Goal: Transaction & Acquisition: Purchase product/service

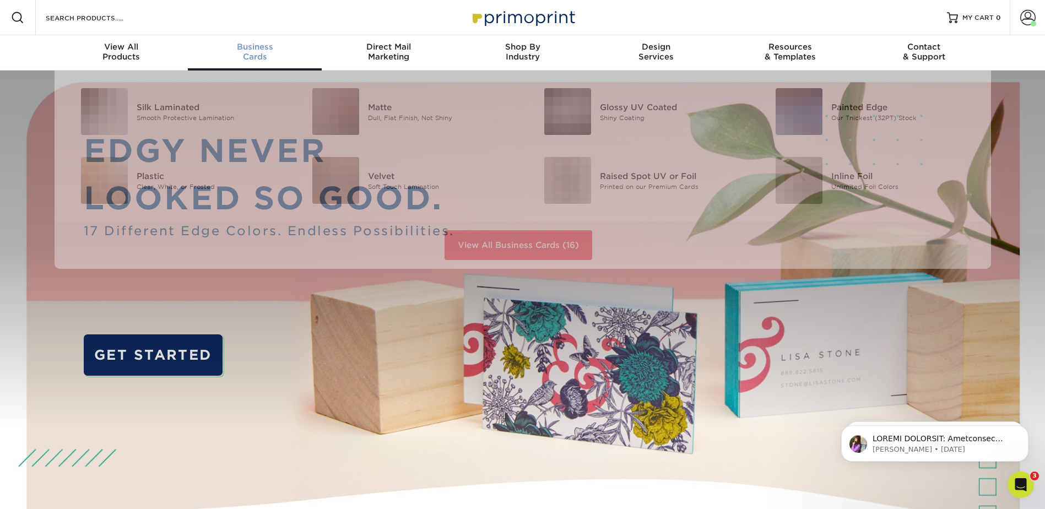
click at [252, 51] on span "Business" at bounding box center [255, 47] width 134 height 10
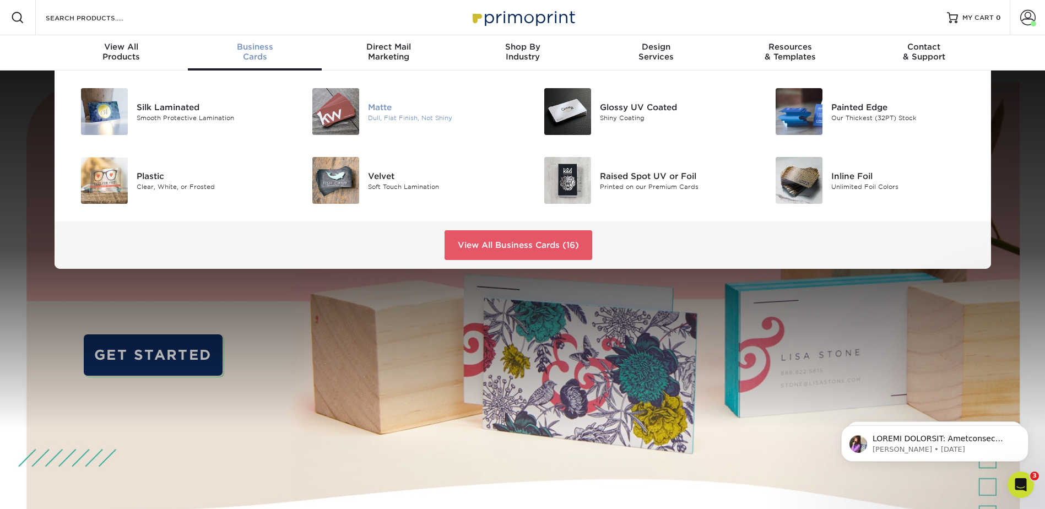
click at [345, 113] on img at bounding box center [335, 111] width 47 height 47
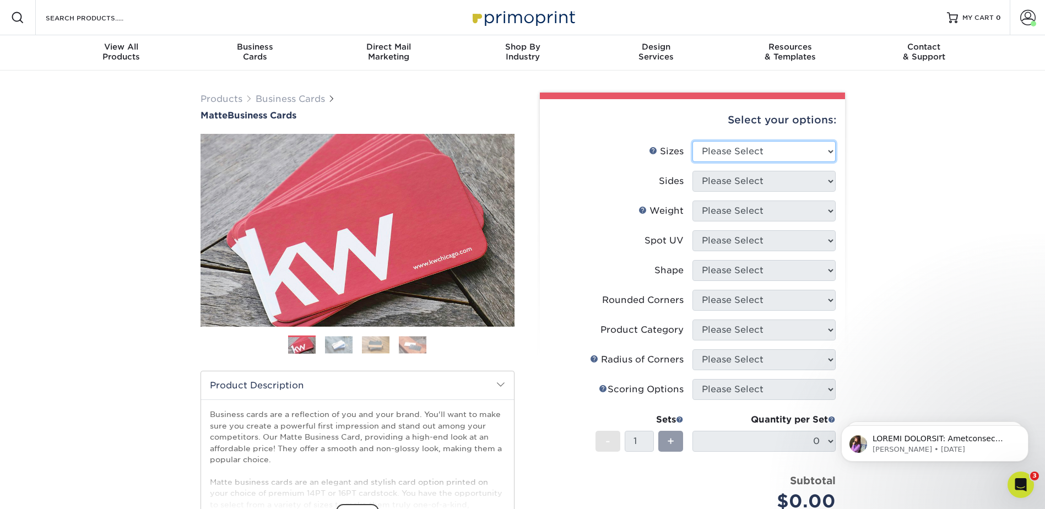
click at [783, 152] on select "Please Select 1.5" x 3.5" - Mini 1.75" x 3.5" - Mini 2" x 2" - Square 2" x 3" -…" at bounding box center [763, 151] width 143 height 21
select select "2.00x3.50"
click at [692, 141] on select "Please Select 1.5" x 3.5" - Mini 1.75" x 3.5" - Mini 2" x 2" - Square 2" x 3" -…" at bounding box center [763, 151] width 143 height 21
click at [733, 179] on select "Please Select Print Both Sides Print Front Only" at bounding box center [763, 181] width 143 height 21
select select "13abbda7-1d64-4f25-8bb2-c179b224825d"
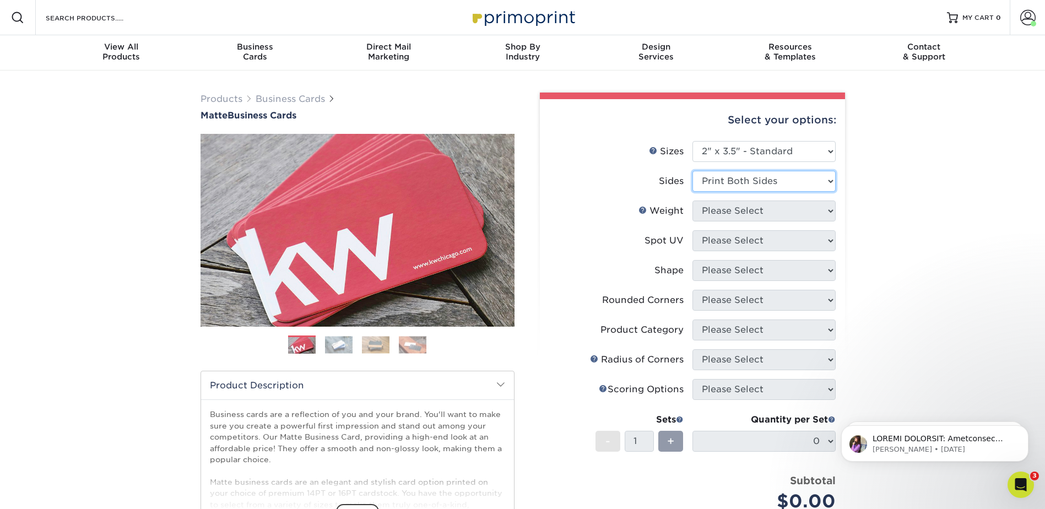
click at [692, 171] on select "Please Select Print Both Sides Print Front Only" at bounding box center [763, 181] width 143 height 21
click at [724, 210] on select "Please Select 16PT 14PT" at bounding box center [763, 211] width 143 height 21
select select "14PT"
click at [692, 201] on select "Please Select 16PT 14PT" at bounding box center [763, 211] width 143 height 21
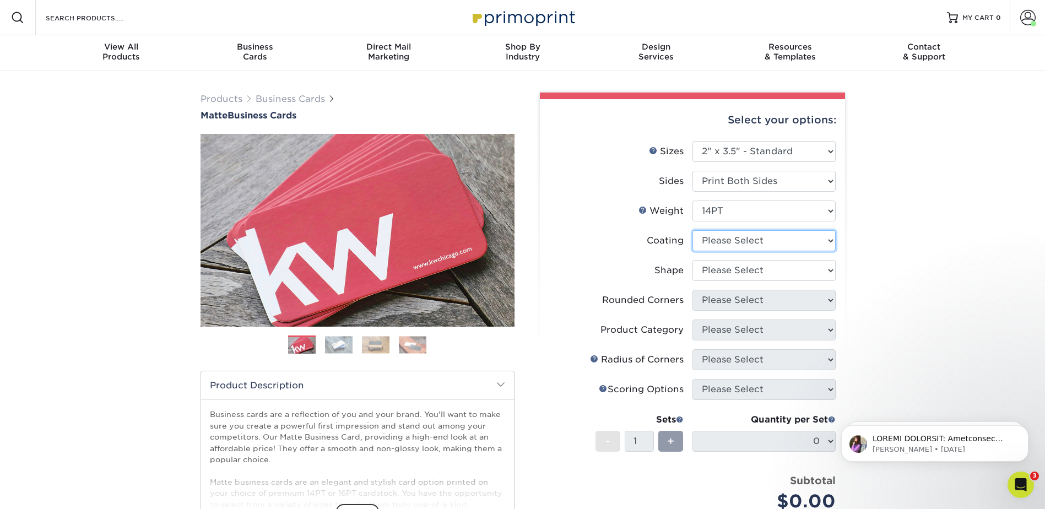
click at [716, 242] on select at bounding box center [763, 240] width 143 height 21
select select "121bb7b5-3b4d-429f-bd8d-bbf80e953313"
click at [692, 230] on select at bounding box center [763, 240] width 143 height 21
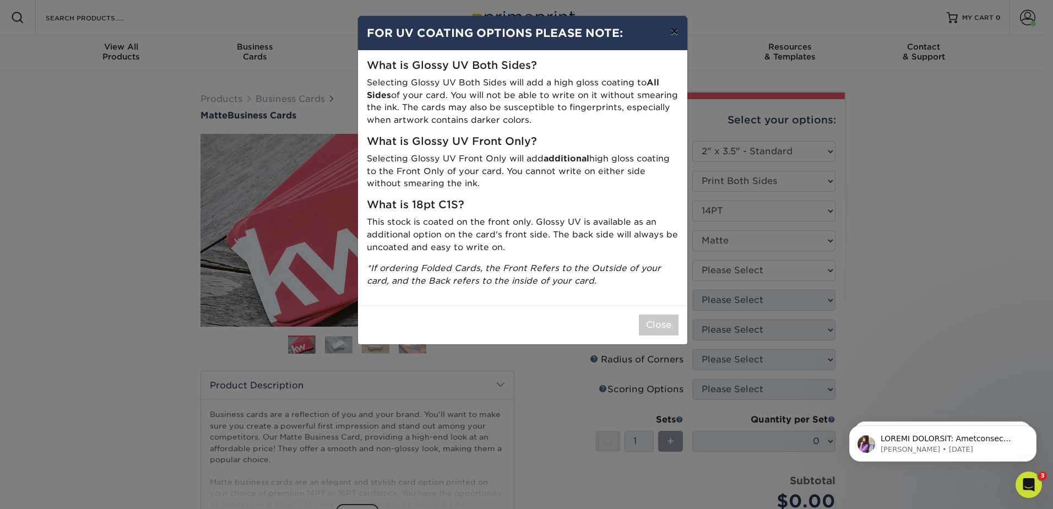
click at [672, 32] on button "×" at bounding box center [674, 31] width 25 height 31
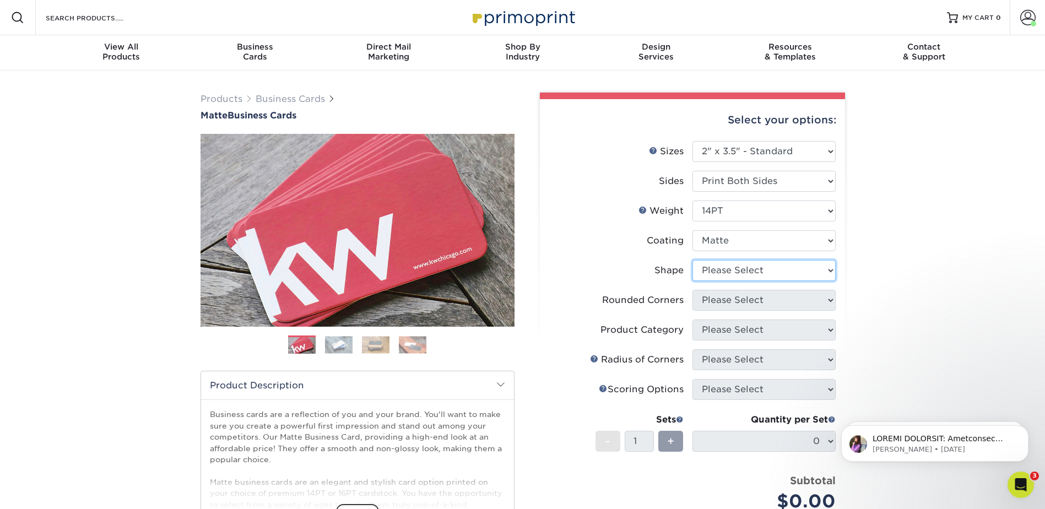
click at [728, 271] on select "Please Select Standard" at bounding box center [763, 270] width 143 height 21
select select "standard"
click at [692, 260] on select "Please Select Standard" at bounding box center [763, 270] width 143 height 21
click at [729, 300] on select "Please Select Yes - Round 2 Corners Yes - Round 4 Corners No" at bounding box center [763, 300] width 143 height 21
select select "0"
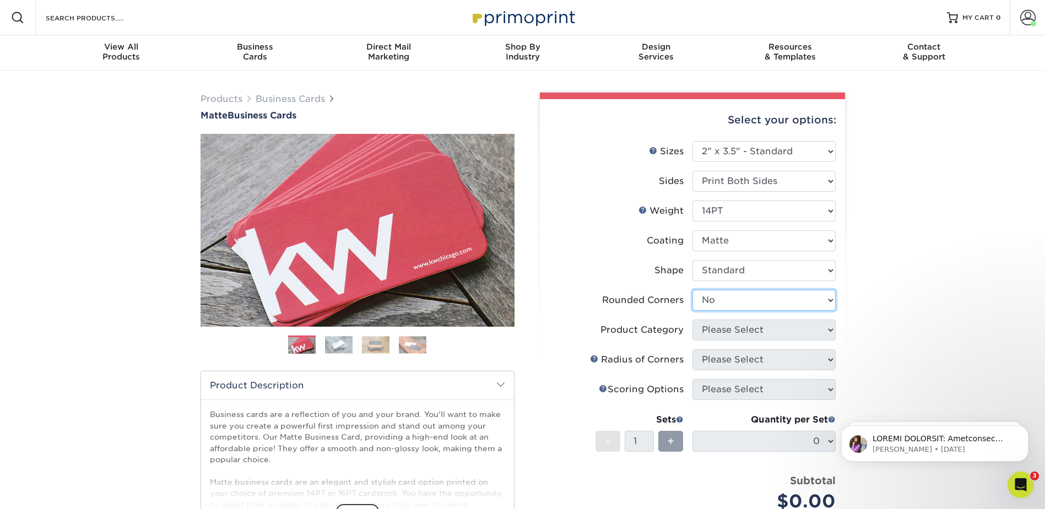
click at [692, 290] on select "Please Select Yes - Round 2 Corners Yes - Round 4 Corners No" at bounding box center [763, 300] width 143 height 21
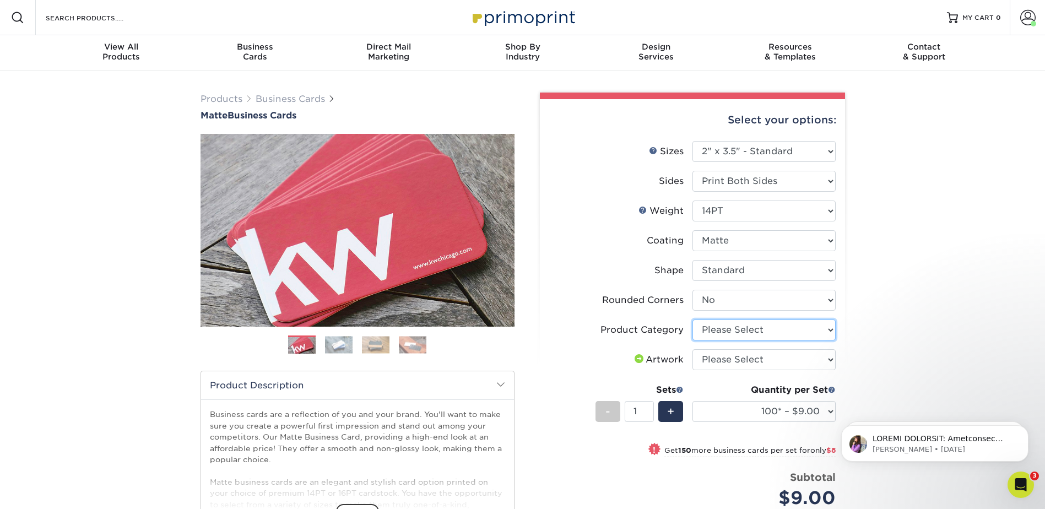
click at [718, 333] on select "Please Select Business Cards" at bounding box center [763, 330] width 143 height 21
select select "3b5148f1-0588-4f88-a218-97bcfdce65c1"
click at [692, 320] on select "Please Select Business Cards" at bounding box center [763, 330] width 143 height 21
click at [724, 362] on select "Please Select I will upload files I need a design - $100" at bounding box center [763, 359] width 143 height 21
select select "upload"
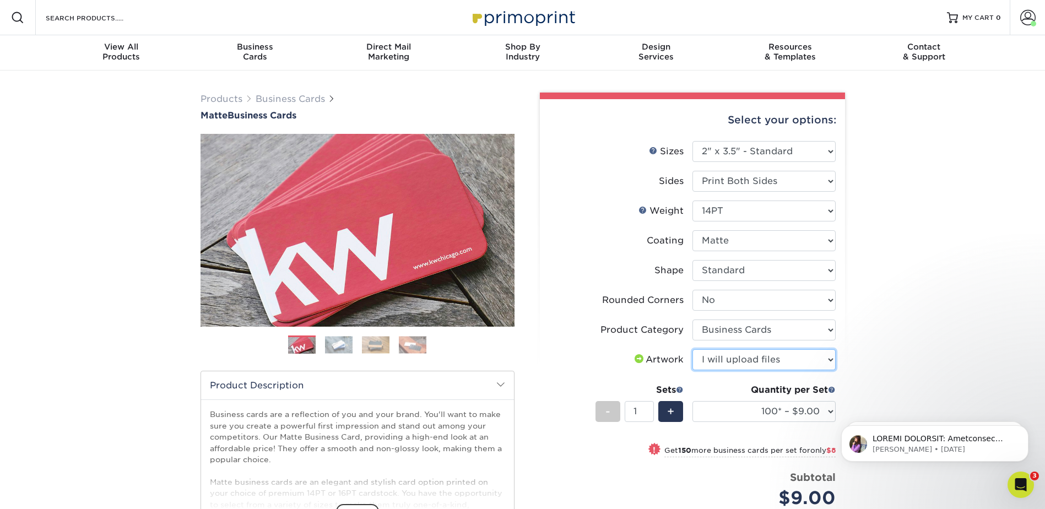
click at [692, 349] on select "Please Select I will upload files I need a design - $100" at bounding box center [763, 359] width 143 height 21
click at [797, 413] on select "100* – $9.00 250* – $17.00 500 – $33.00 1000 – $42.00 2500 – $75.00 5000 – $143…" at bounding box center [763, 411] width 143 height 21
select select "500 – $33.00"
click at [692, 401] on select "100* – $9.00 250* – $17.00 500 – $33.00 1000 – $42.00 2500 – $75.00 5000 – $143…" at bounding box center [763, 411] width 143 height 21
click at [674, 416] on span "+" at bounding box center [670, 411] width 7 height 17
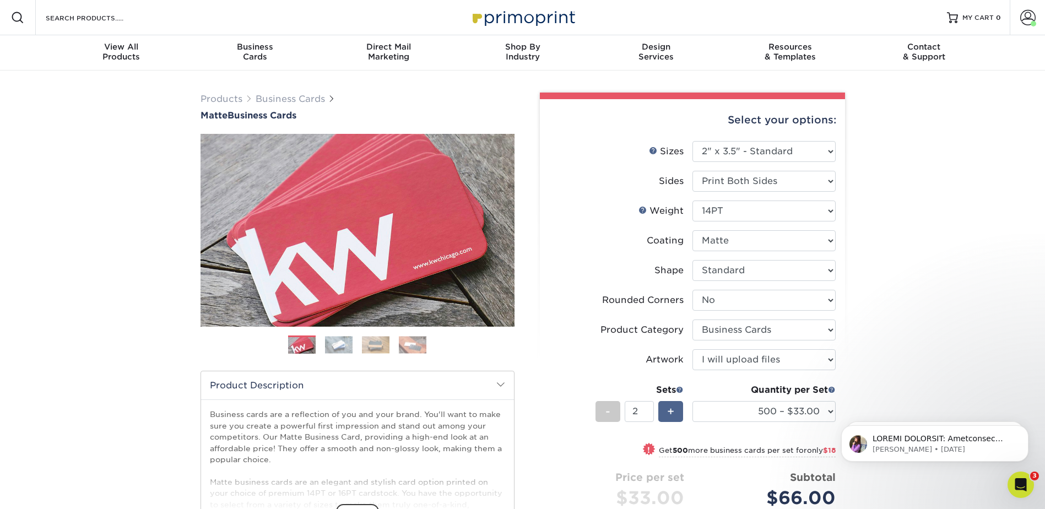
click at [674, 416] on span "+" at bounding box center [670, 411] width 7 height 17
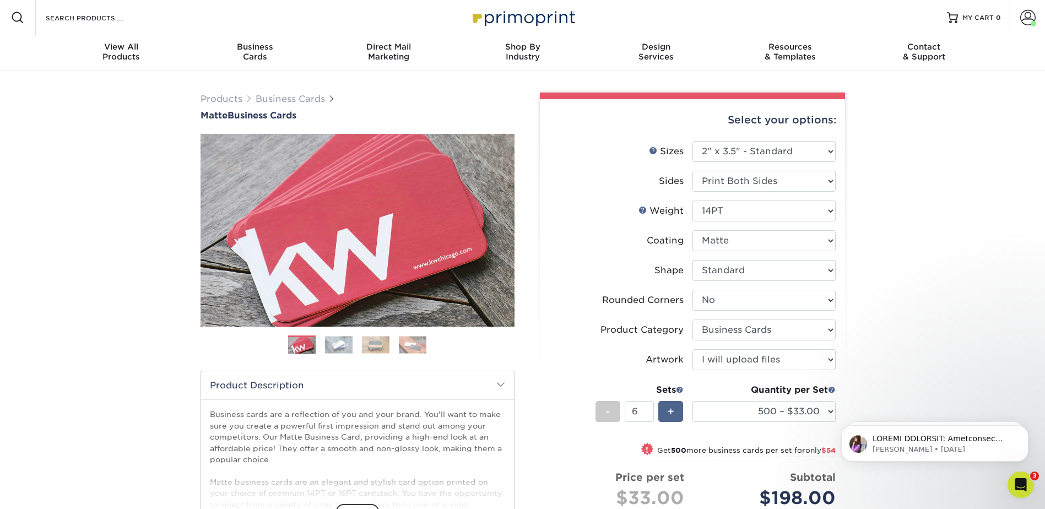
type input "7"
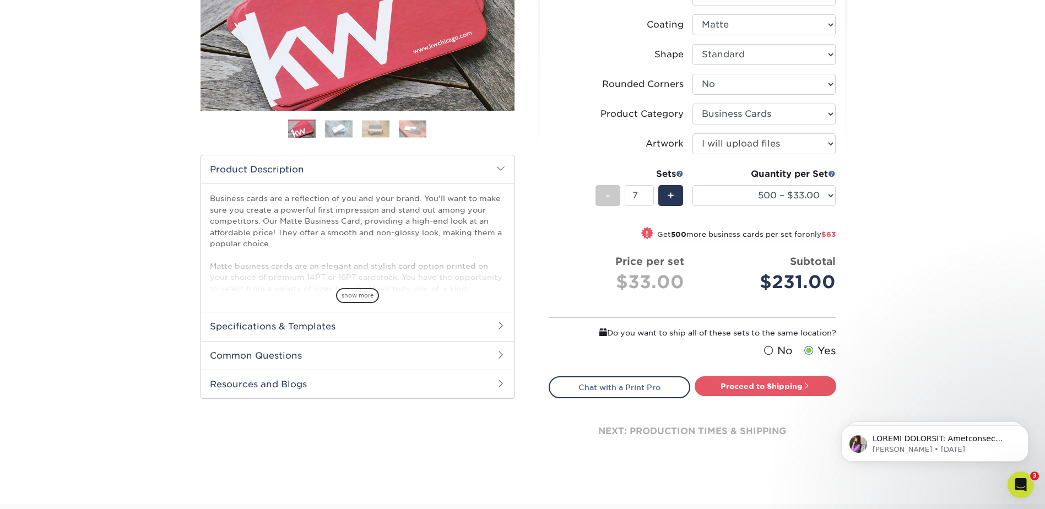
scroll to position [220, 0]
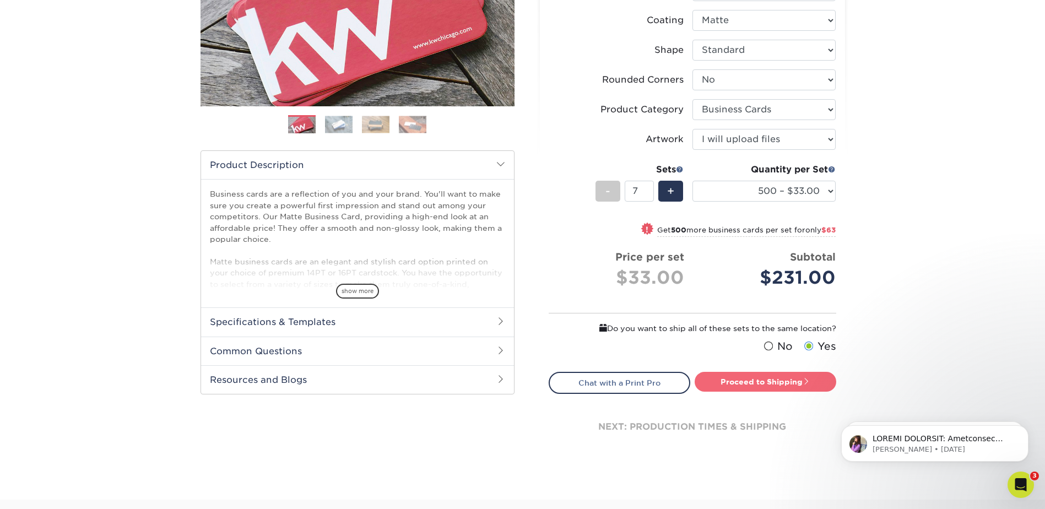
click at [730, 386] on link "Proceed to Shipping" at bounding box center [766, 382] width 142 height 20
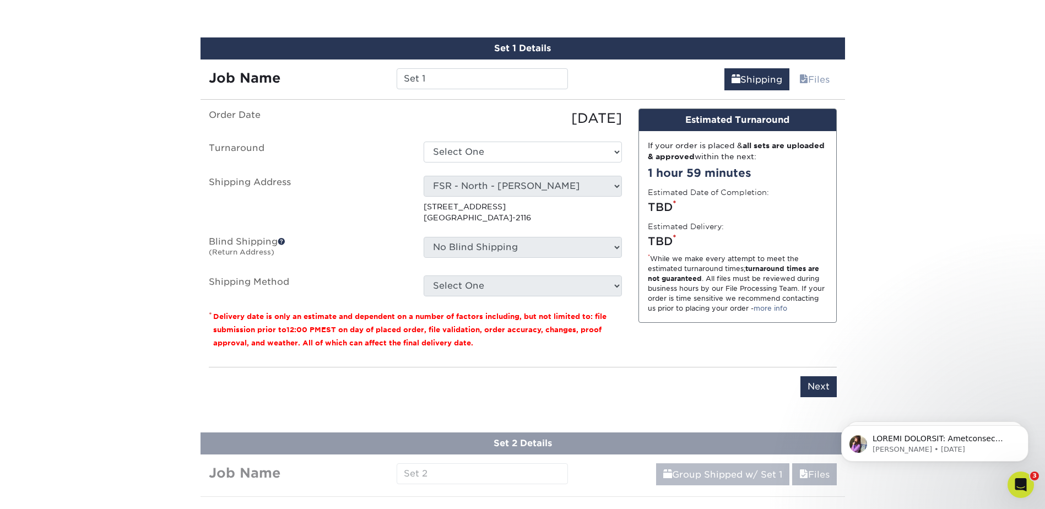
scroll to position [622, 0]
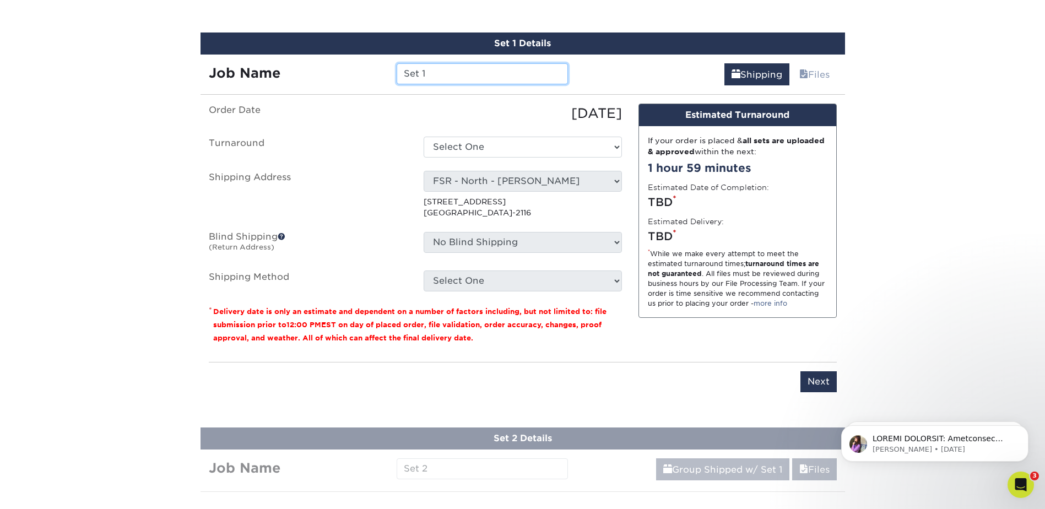
click at [440, 76] on input "Set 1" at bounding box center [482, 73] width 171 height 21
drag, startPoint x: 450, startPoint y: 76, endPoint x: 385, endPoint y: 78, distance: 65.0
click at [385, 78] on div "Job Name Set 1" at bounding box center [389, 73] width 376 height 21
type input "Family Resource Center"
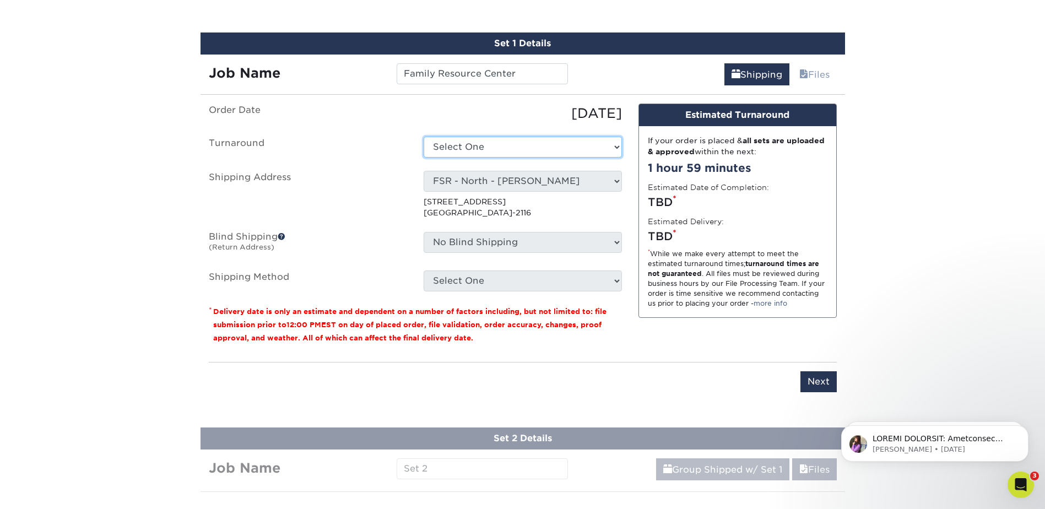
click at [472, 148] on select "Select One 2-4 Business Days 2 Day Next Business Day" at bounding box center [523, 147] width 198 height 21
select select "4593e6bc-33d2-4cf1-a66b-d77e9d82a3cc"
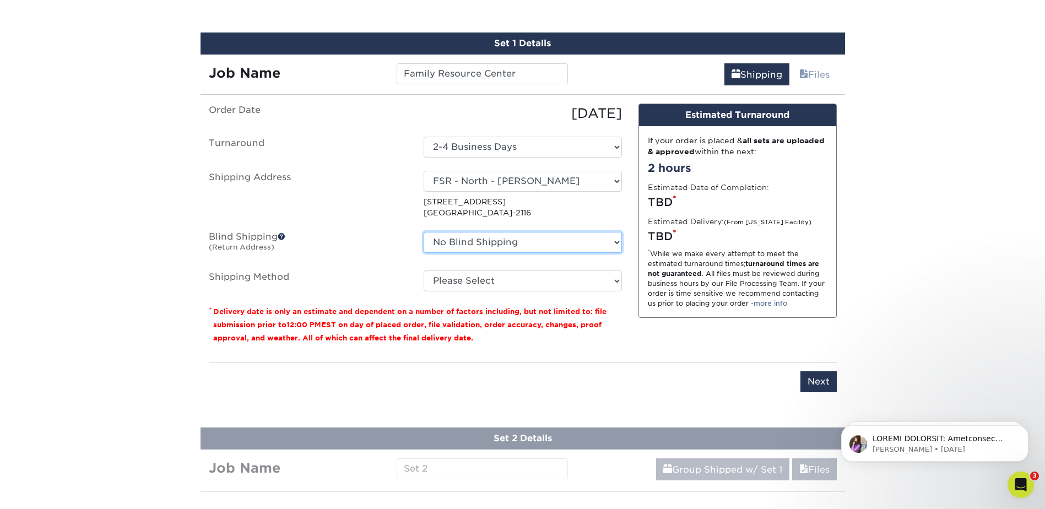
click at [448, 247] on select "No Blind Shipping Buckham West - A. Pleskonko FSR - North - Holly South Office …" at bounding box center [523, 242] width 198 height 21
select select "224253"
click at [424, 232] on select "No Blind Shipping Buckham West - A. Pleskonko FSR - North - Holly South Office …" at bounding box center [523, 242] width 198 height 21
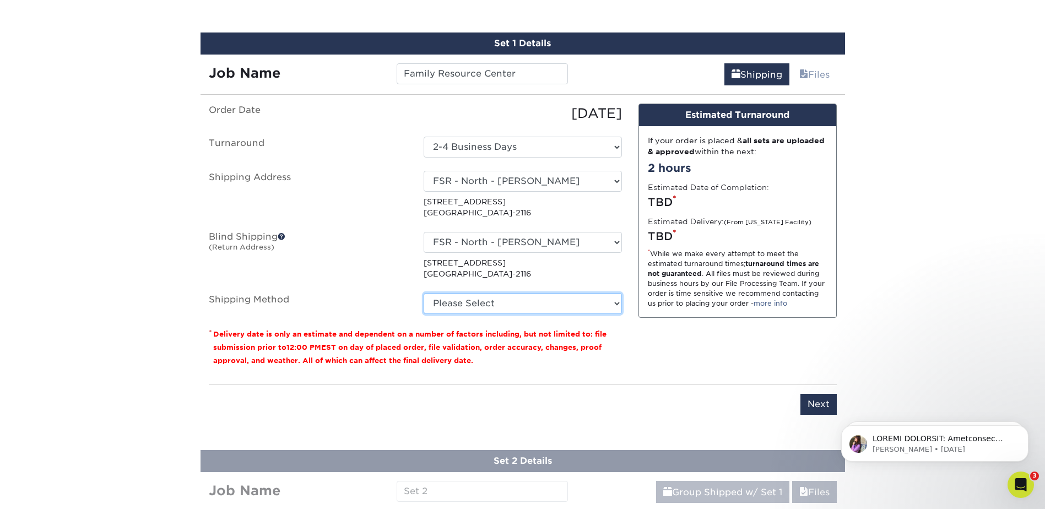
click at [456, 304] on select "Please Select Ground Shipping (+$15.14) 3 Day Shipping Service (+$19.98) 2 Day …" at bounding box center [523, 303] width 198 height 21
select select "03"
click at [424, 293] on select "Please Select Ground Shipping (+$15.14) 3 Day Shipping Service (+$19.98) 2 Day …" at bounding box center [523, 303] width 198 height 21
click at [813, 412] on input "Next" at bounding box center [818, 404] width 36 height 21
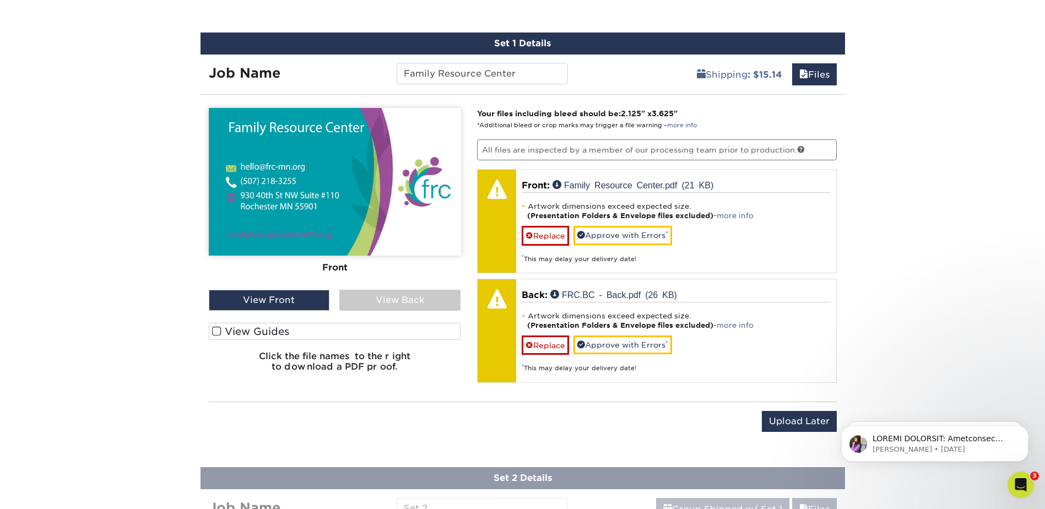
click at [386, 296] on div "View Back" at bounding box center [399, 300] width 121 height 21
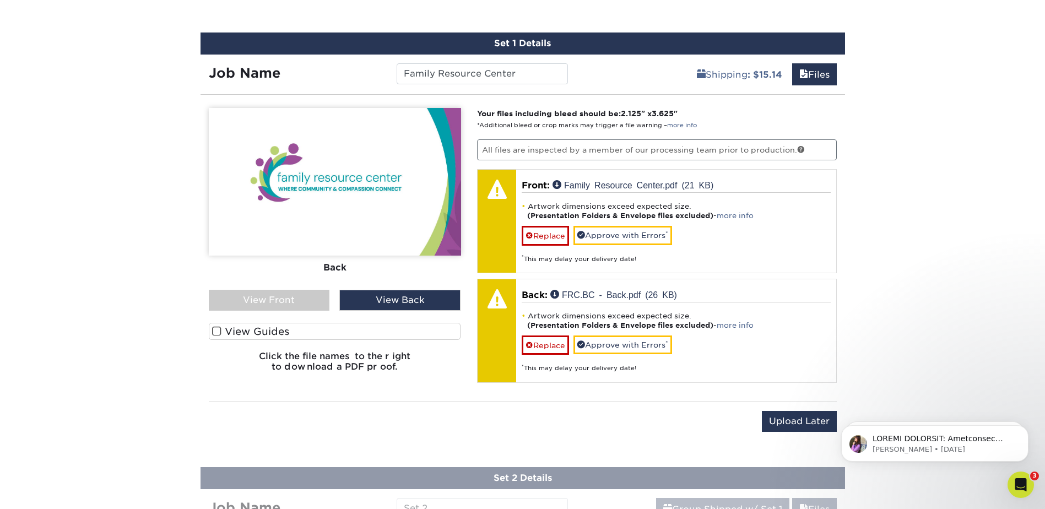
click at [307, 301] on div "View Front" at bounding box center [269, 300] width 121 height 21
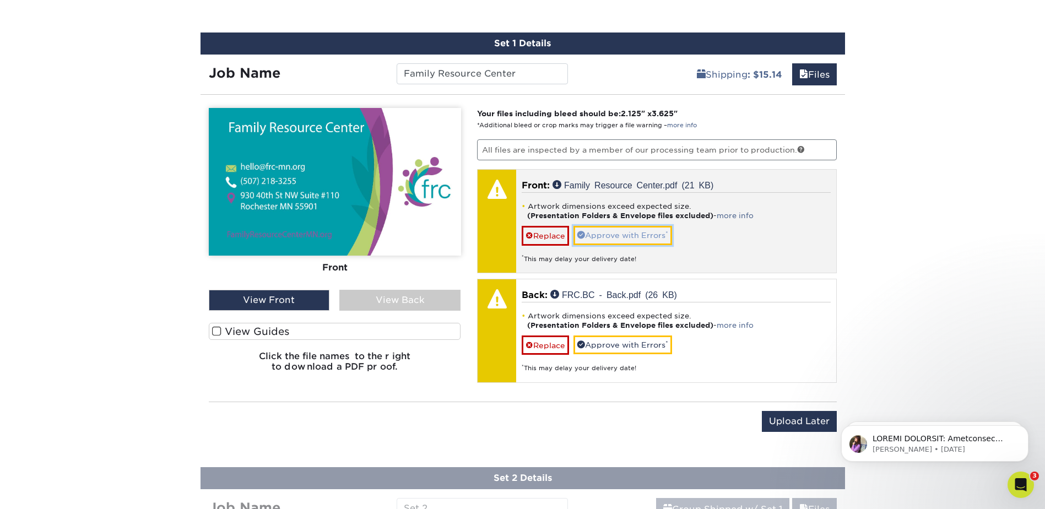
click at [610, 238] on link "Approve with Errors *" at bounding box center [622, 235] width 99 height 19
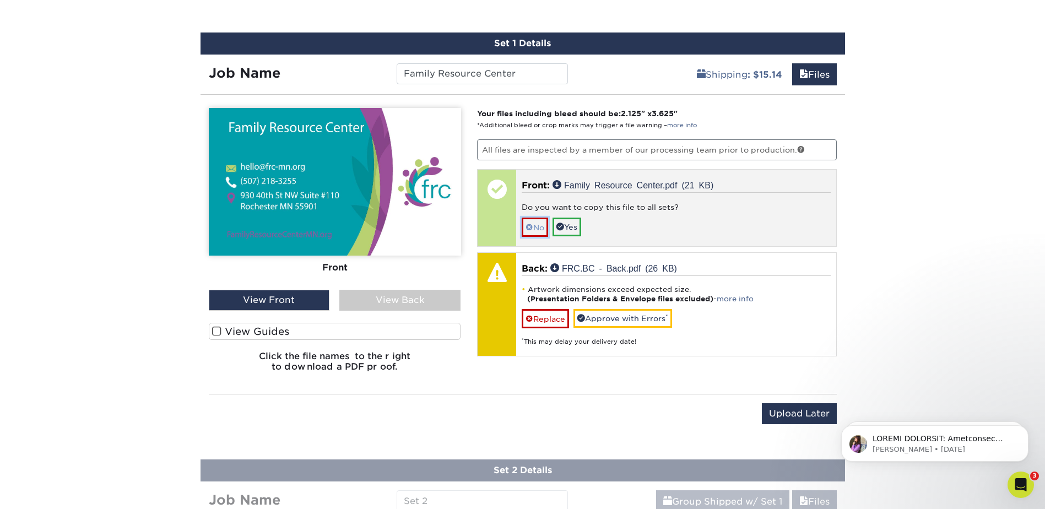
click at [539, 226] on link "No" at bounding box center [535, 227] width 26 height 19
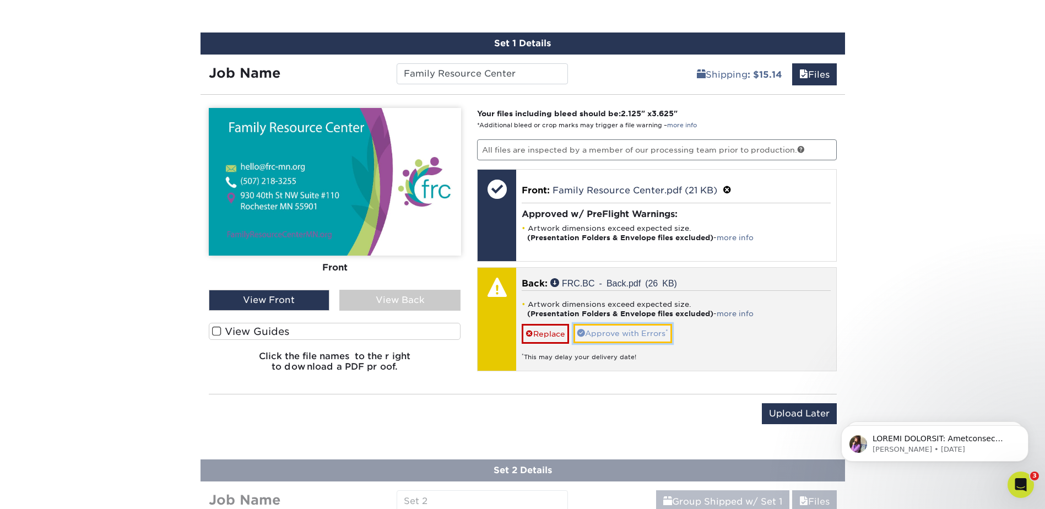
click at [616, 333] on link "Approve with Errors *" at bounding box center [622, 333] width 99 height 19
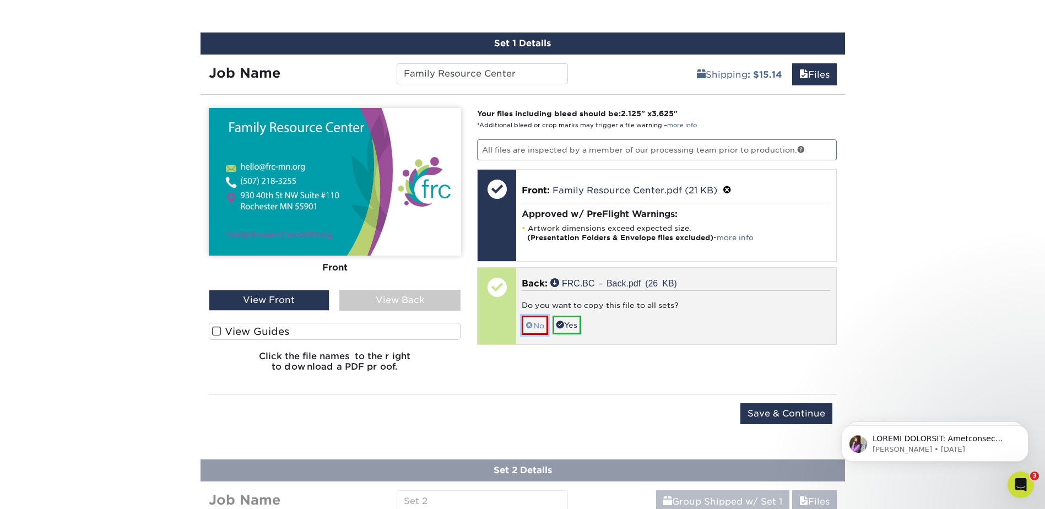
click at [529, 321] on span at bounding box center [530, 325] width 8 height 9
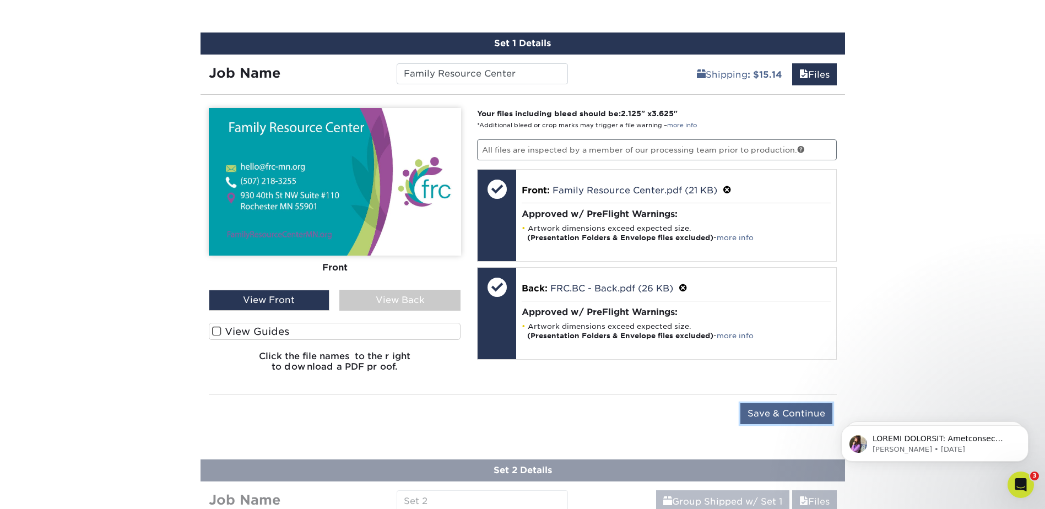
click at [776, 419] on input "Save & Continue" at bounding box center [786, 413] width 92 height 21
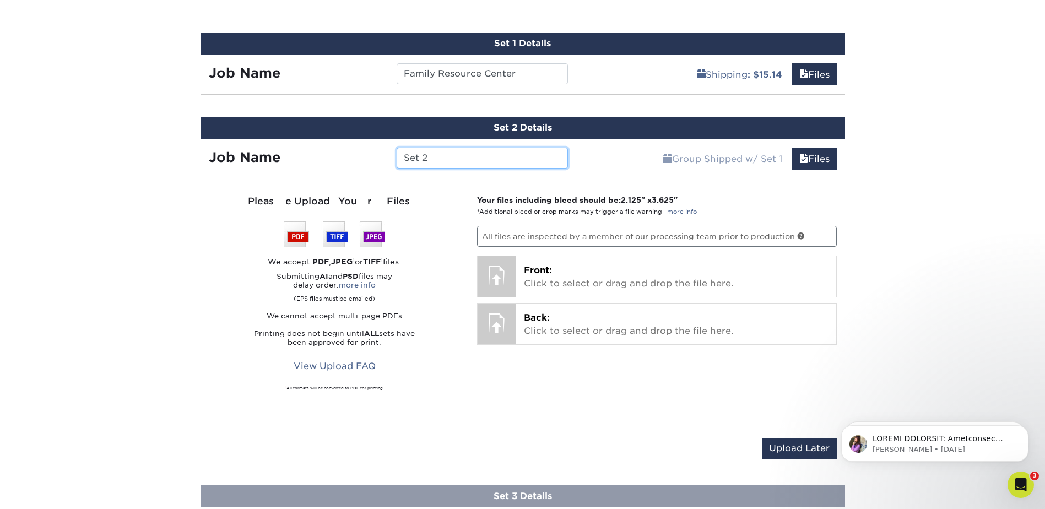
drag, startPoint x: 436, startPoint y: 159, endPoint x: 381, endPoint y: 159, distance: 55.1
click at [381, 159] on div "Job Name Set 2" at bounding box center [389, 158] width 376 height 21
type input "Presley Morua"
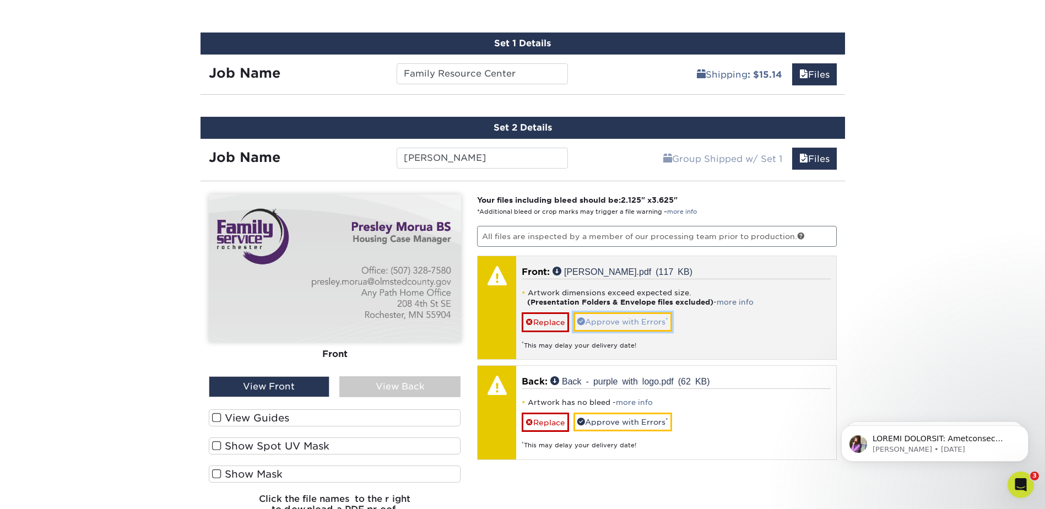
click at [629, 326] on link "Approve with Errors *" at bounding box center [622, 321] width 99 height 19
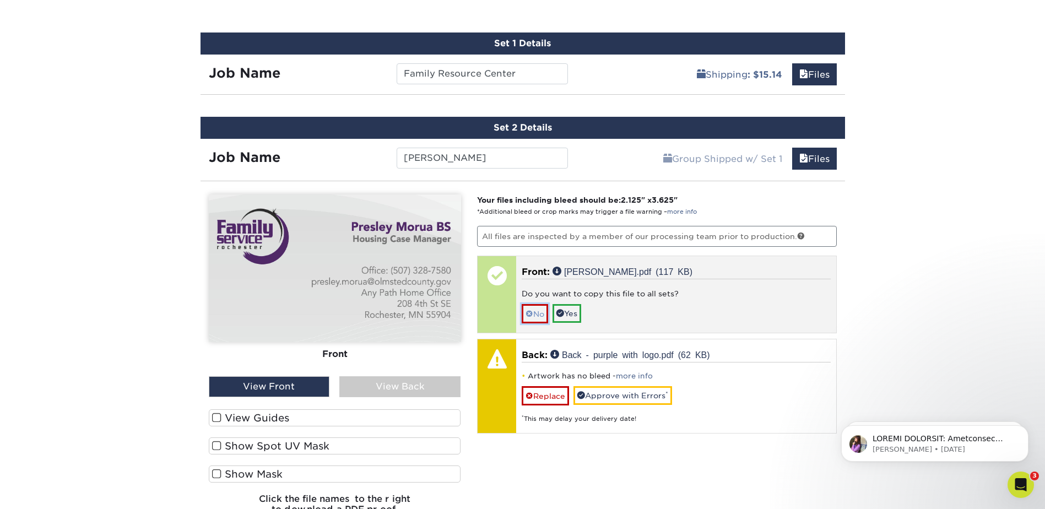
click at [537, 320] on link "No" at bounding box center [535, 313] width 26 height 19
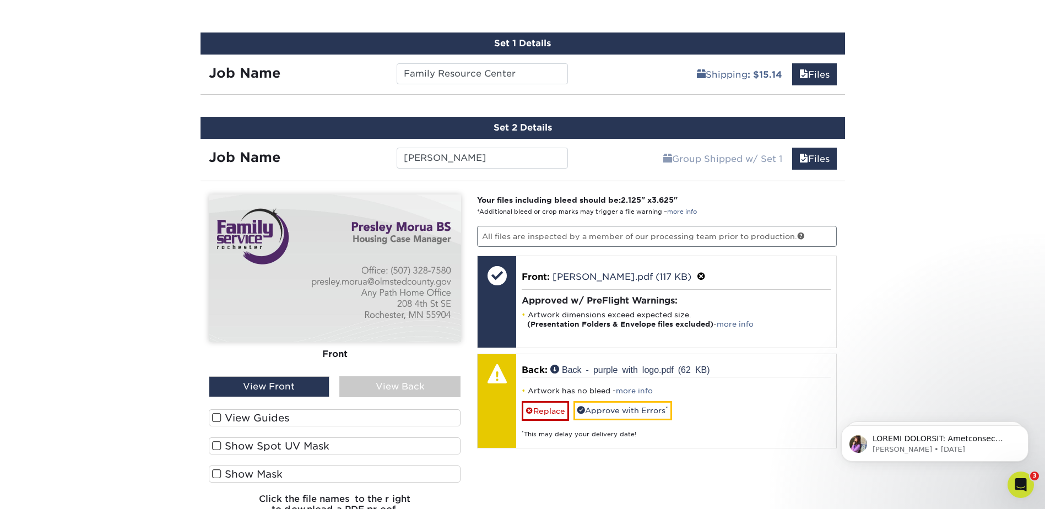
click at [416, 383] on div "View Back" at bounding box center [399, 386] width 121 height 21
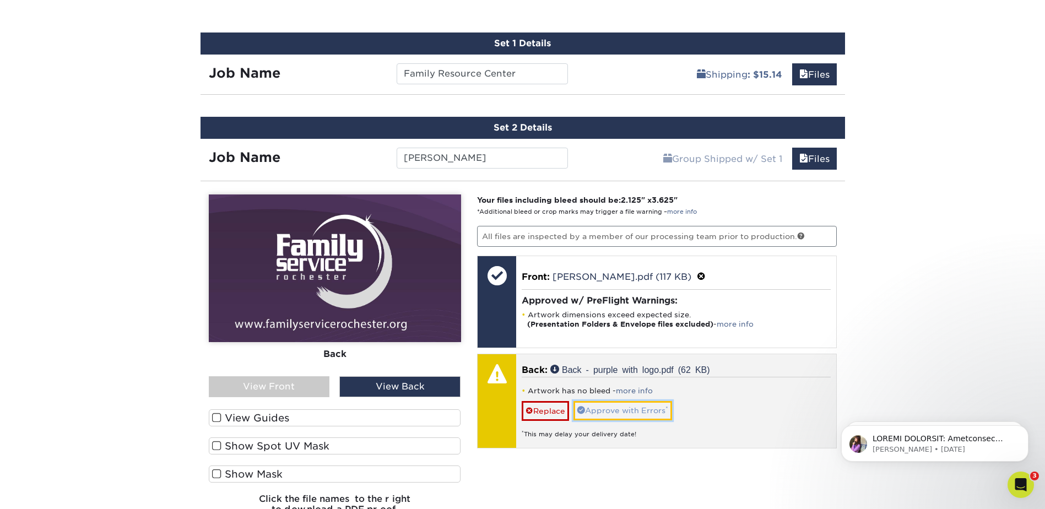
click at [610, 409] on link "Approve with Errors *" at bounding box center [622, 410] width 99 height 19
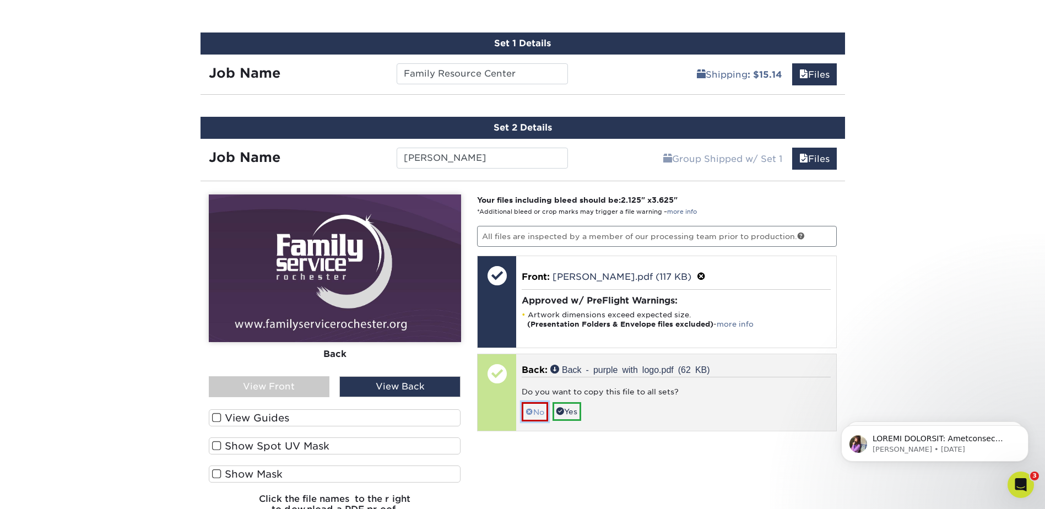
click at [542, 414] on link "No" at bounding box center [535, 411] width 26 height 19
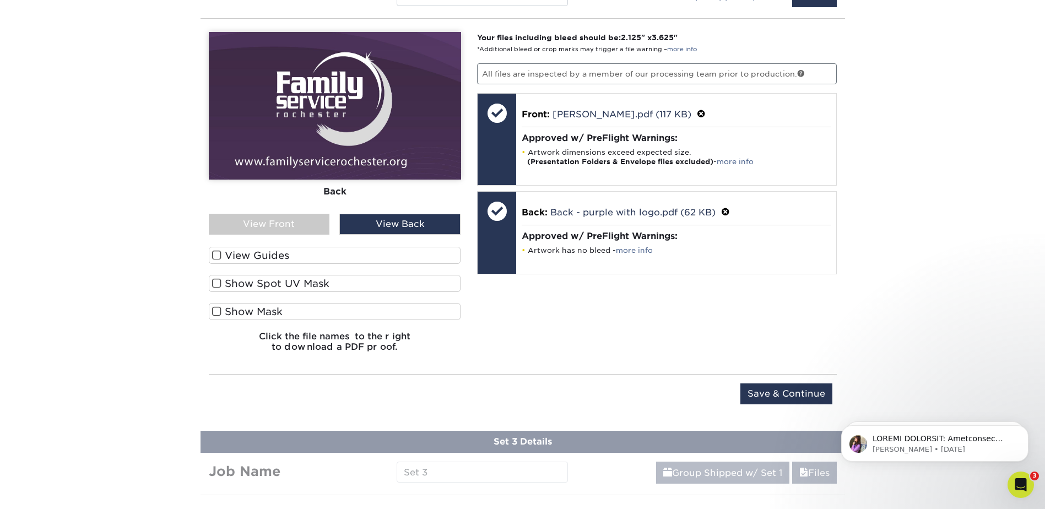
scroll to position [787, 0]
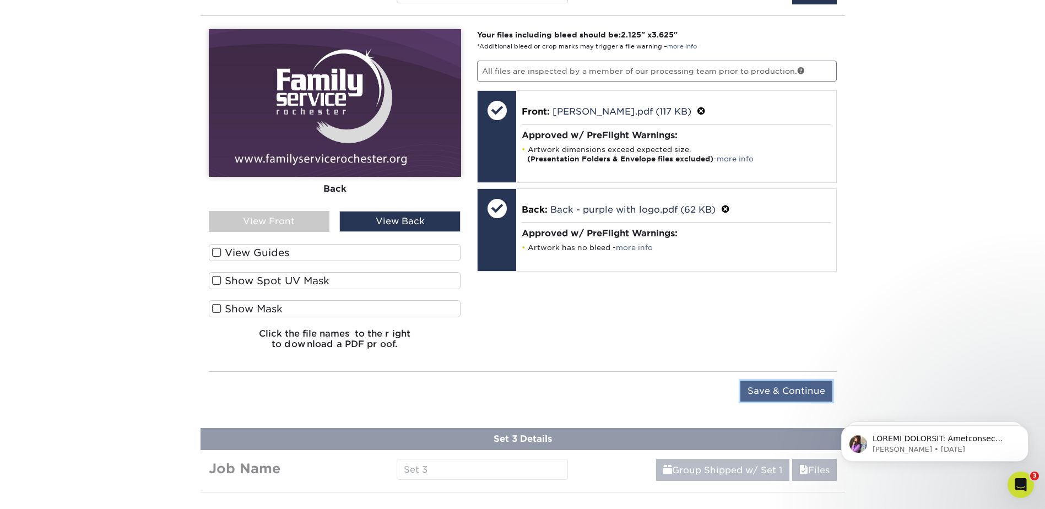
click at [786, 393] on input "Save & Continue" at bounding box center [786, 391] width 92 height 21
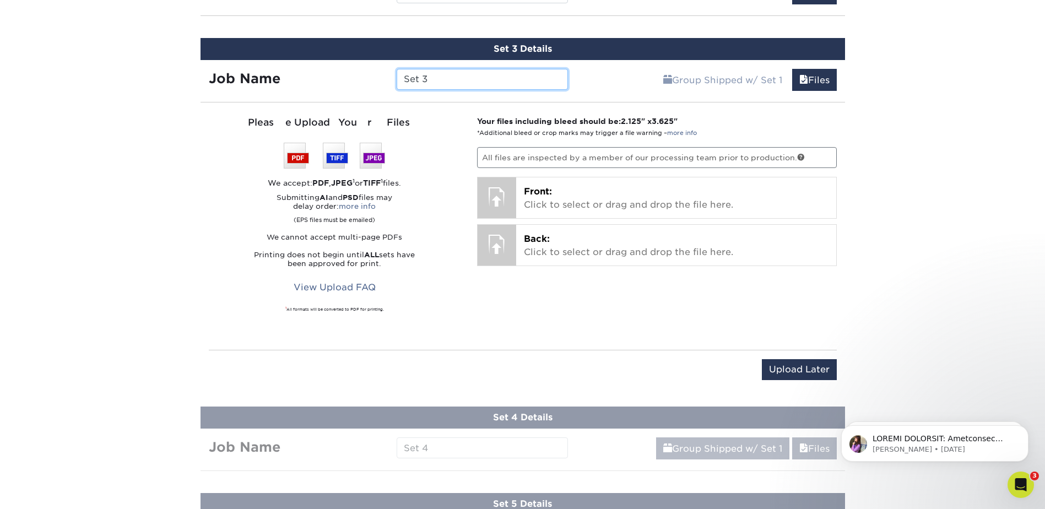
drag, startPoint x: 432, startPoint y: 77, endPoint x: 399, endPoint y: 77, distance: 33.6
click at [399, 77] on input "Set 3" at bounding box center [482, 79] width 171 height 21
type input "Terrelle Wilson"
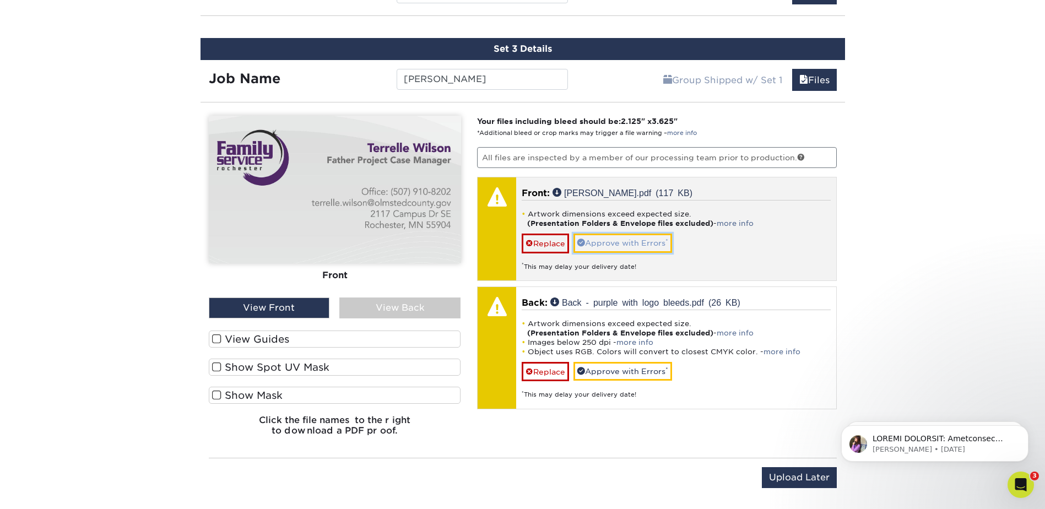
click at [634, 242] on link "Approve with Errors *" at bounding box center [622, 243] width 99 height 19
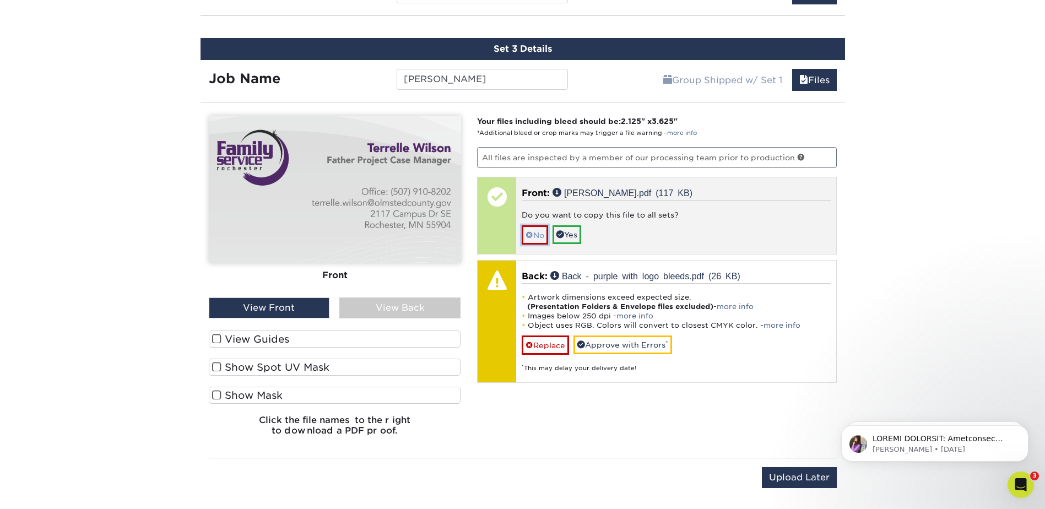
click at [537, 235] on link "No" at bounding box center [535, 234] width 26 height 19
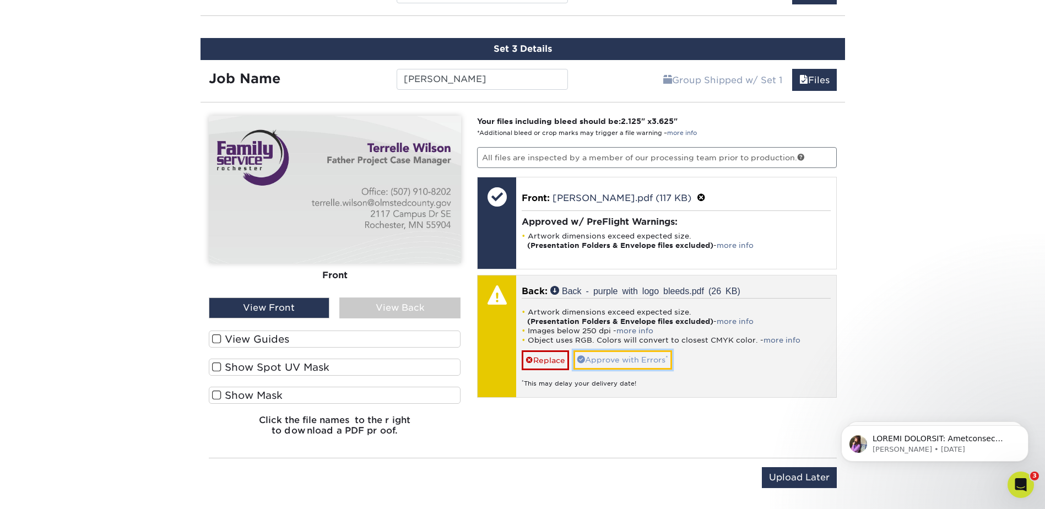
click at [623, 365] on link "Approve with Errors *" at bounding box center [622, 359] width 99 height 19
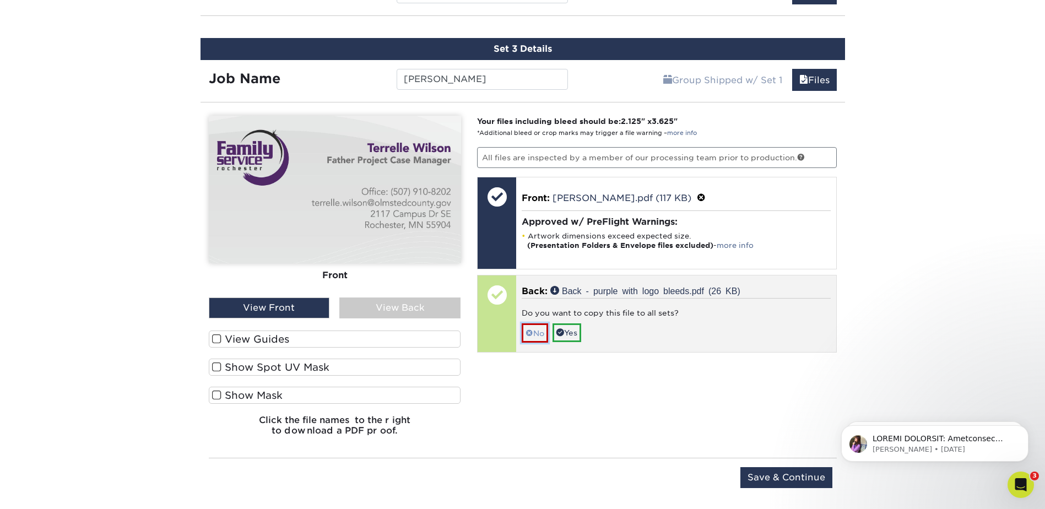
click at [534, 335] on link "No" at bounding box center [535, 332] width 26 height 19
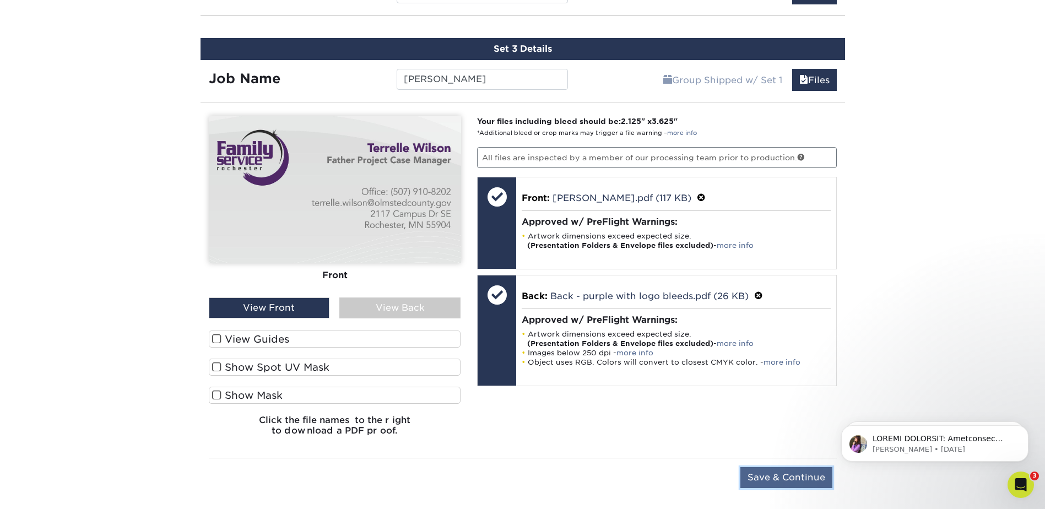
click at [778, 478] on input "Save & Continue" at bounding box center [786, 477] width 92 height 21
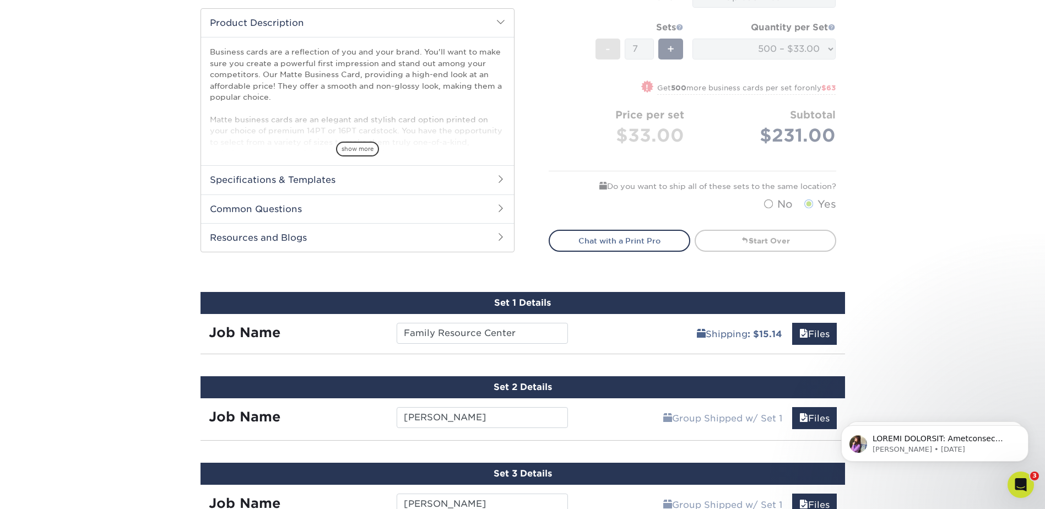
scroll to position [441, 0]
